Goal: Transaction & Acquisition: Download file/media

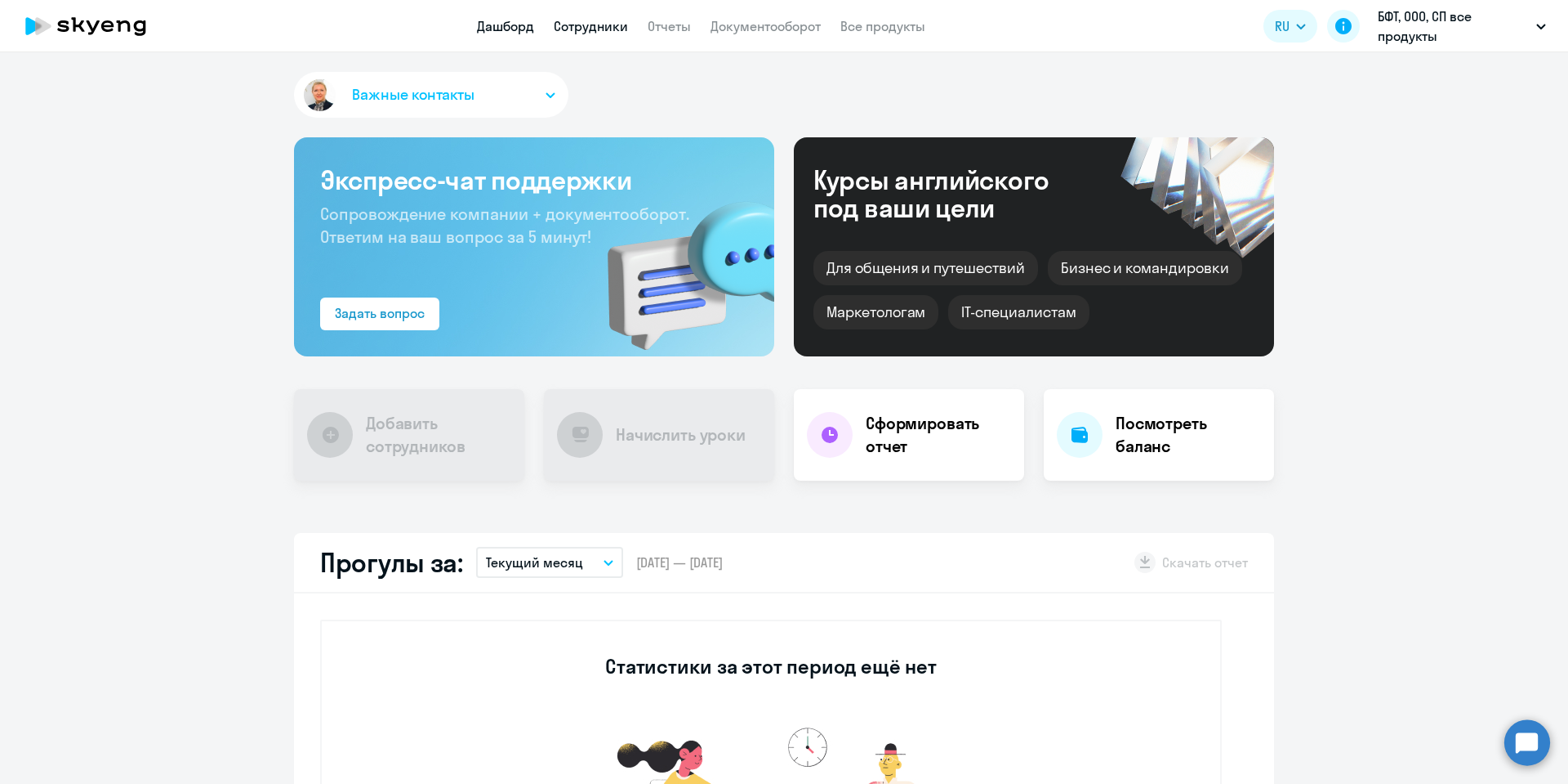
click at [612, 24] on link "Сотрудники" at bounding box center [591, 26] width 75 height 16
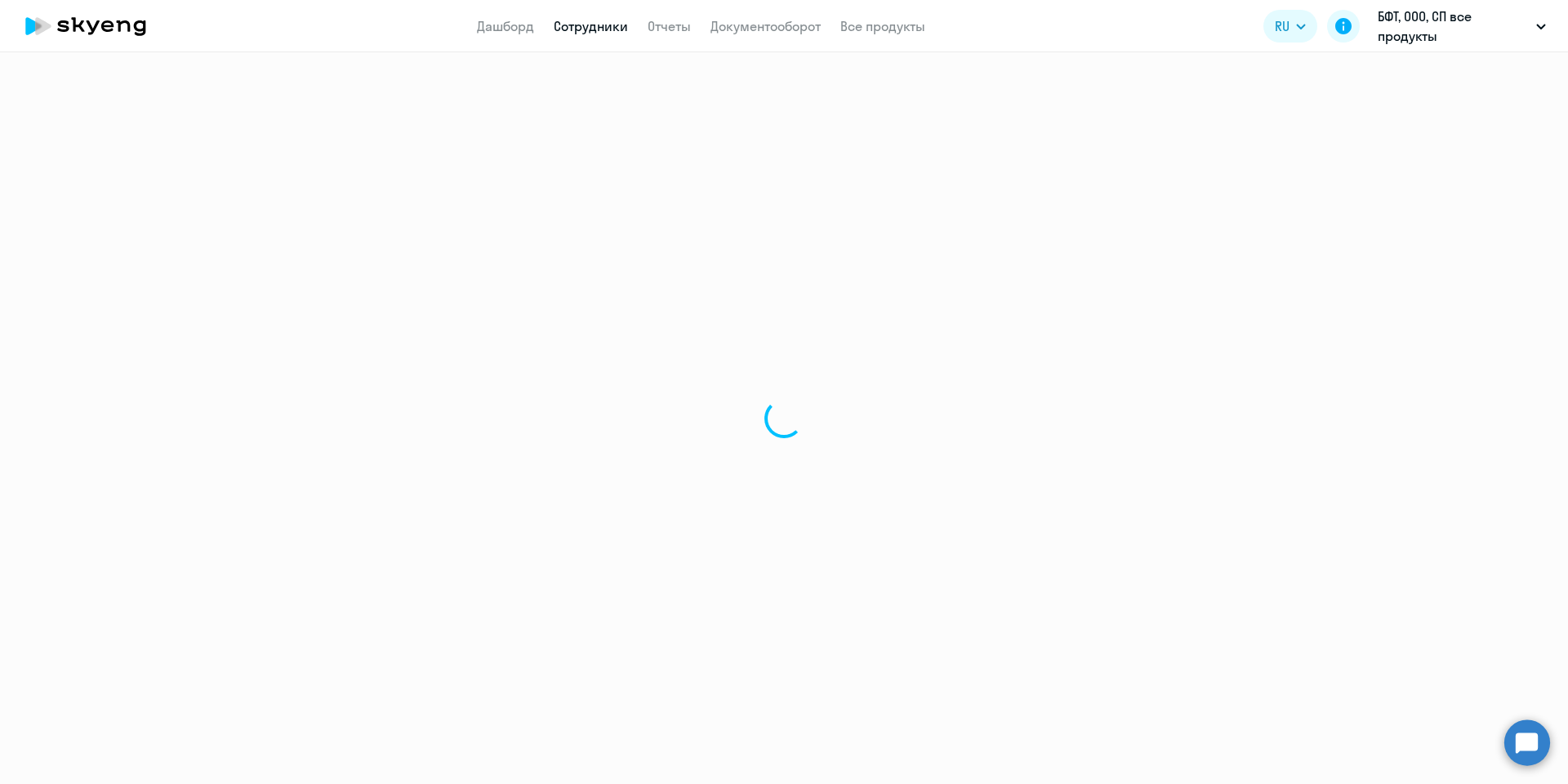
select select "30"
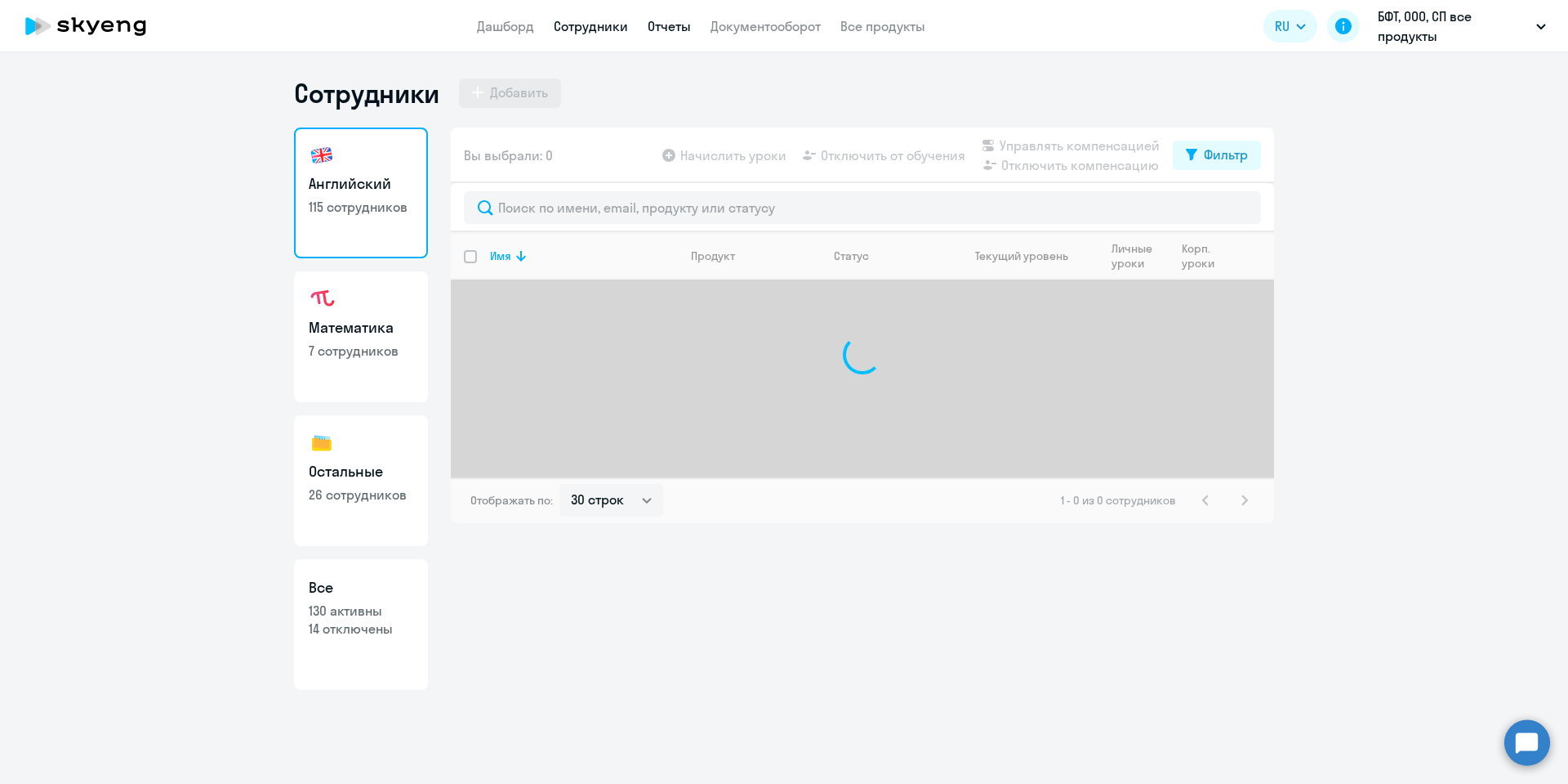
click at [673, 21] on link "Отчеты" at bounding box center [669, 26] width 43 height 16
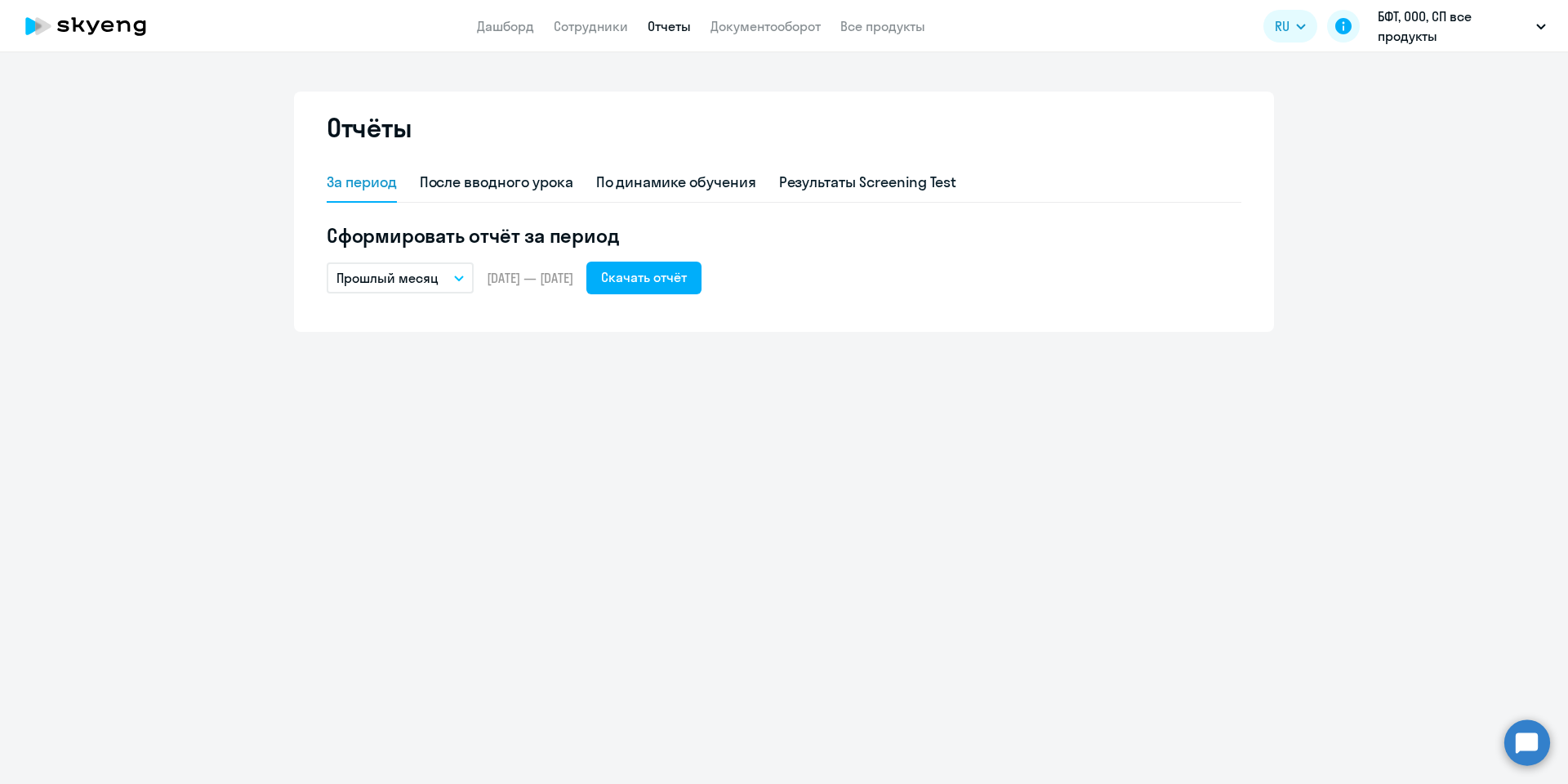
click at [460, 275] on icon "button" at bounding box center [459, 278] width 9 height 6
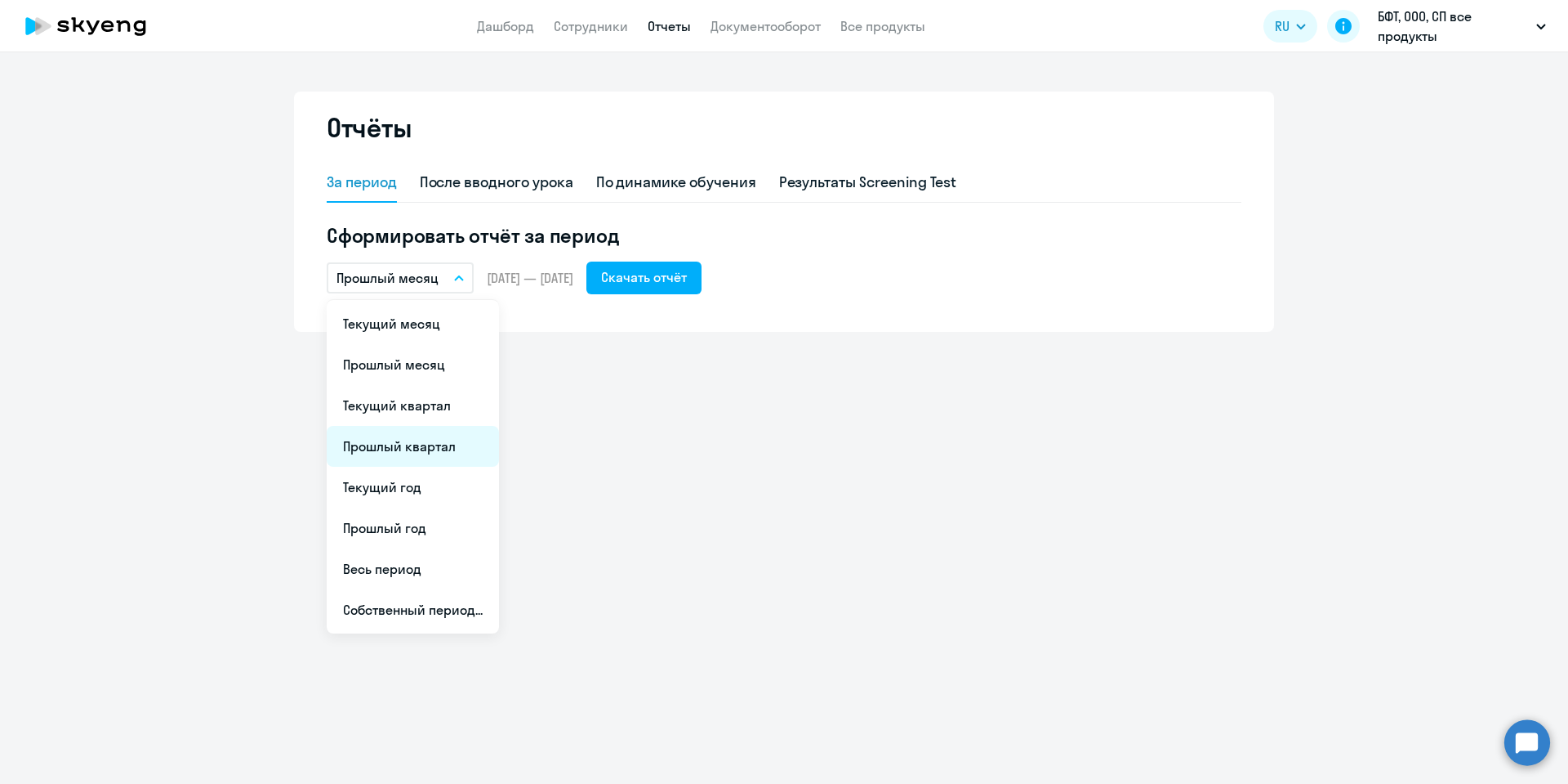
click at [421, 448] on li "Прошлый квартал" at bounding box center [412, 446] width 172 height 41
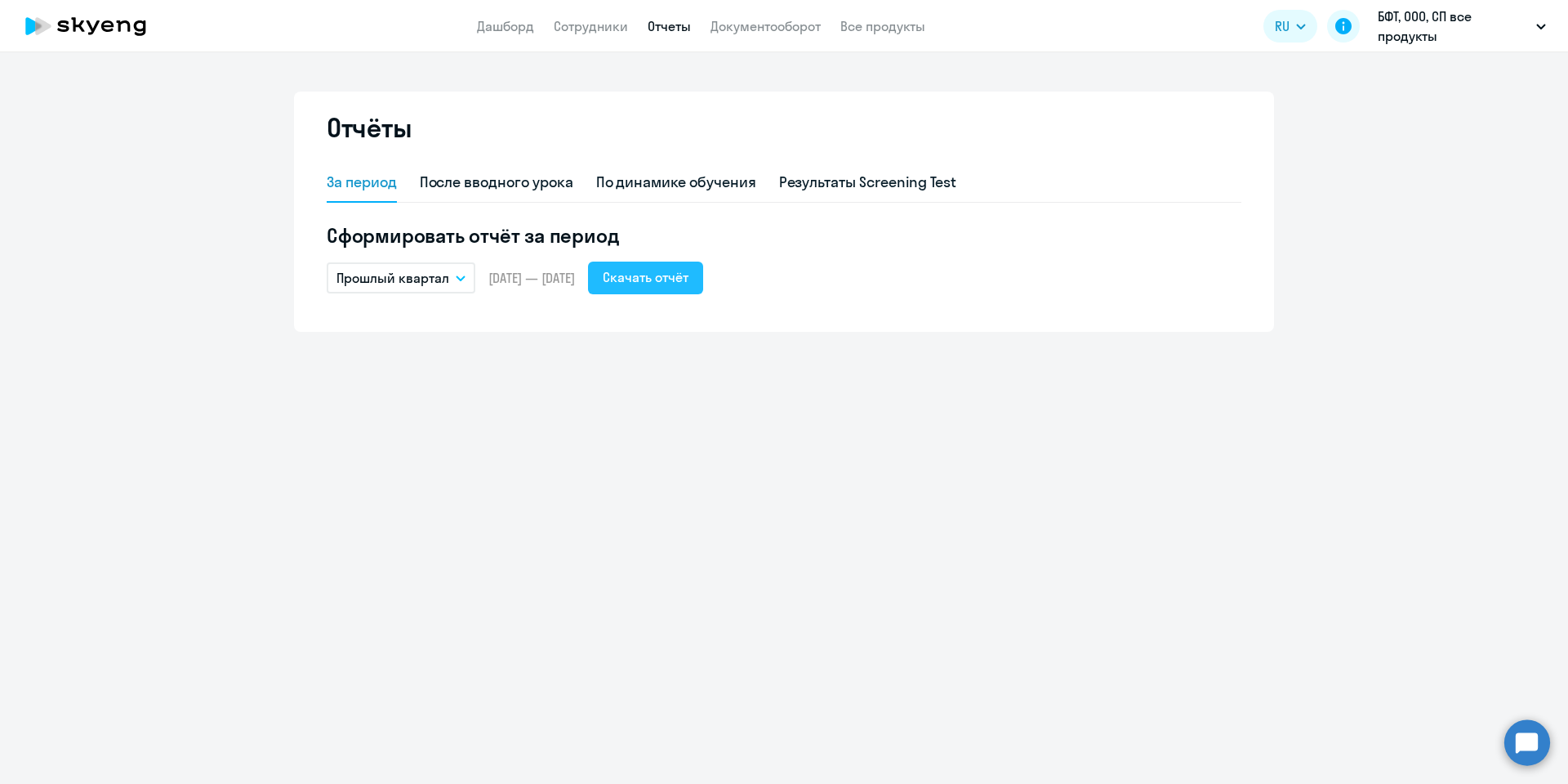
click at [688, 283] on div "Скачать отчёт" at bounding box center [646, 277] width 86 height 20
